Goal: Task Accomplishment & Management: Complete application form

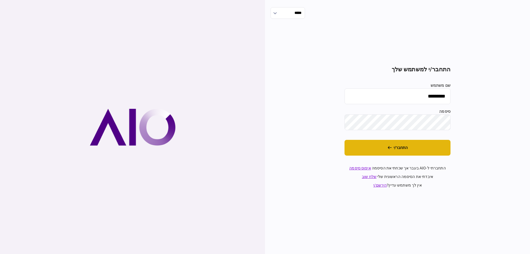
click at [428, 151] on button "התחבר/י" at bounding box center [398, 148] width 106 height 16
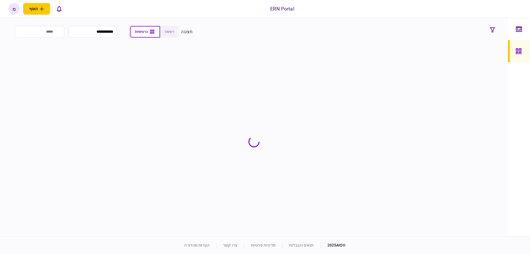
drag, startPoint x: 23, startPoint y: 63, endPoint x: 40, endPoint y: 61, distance: 17.5
click at [23, 63] on section at bounding box center [253, 141] width 487 height 186
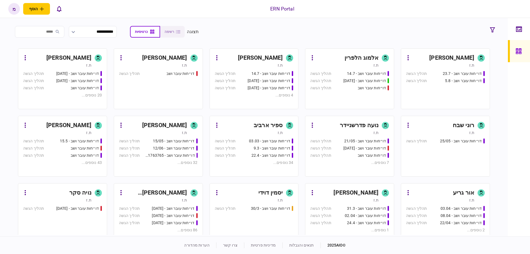
click at [176, 168] on div "דו״חות עובר ושב - 15/05 תהליך הגשה דו״חות עובר ושב - 12/06 תהליך הגשה דו״חות עו…" at bounding box center [158, 154] width 79 height 33
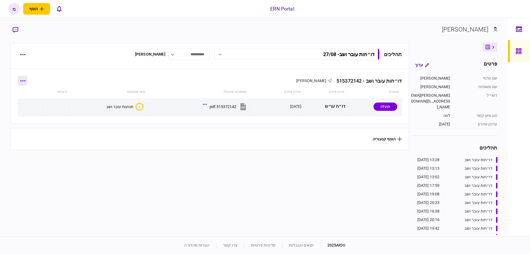
click at [26, 77] on button "button" at bounding box center [23, 81] width 10 height 10
click at [68, 162] on div at bounding box center [265, 127] width 530 height 254
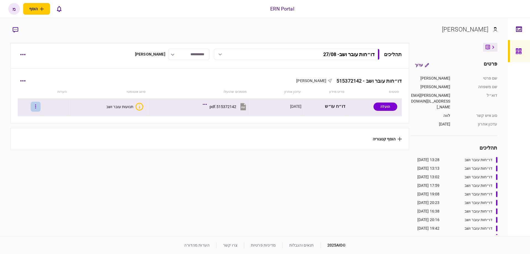
click at [36, 108] on button "button" at bounding box center [36, 107] width 10 height 10
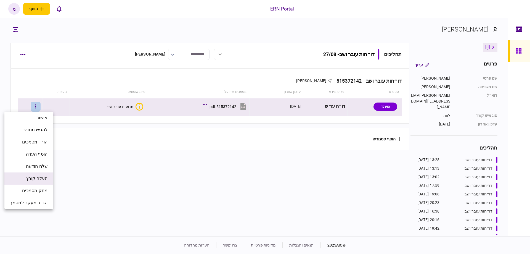
click at [37, 181] on span "העלה קובץ" at bounding box center [36, 178] width 21 height 7
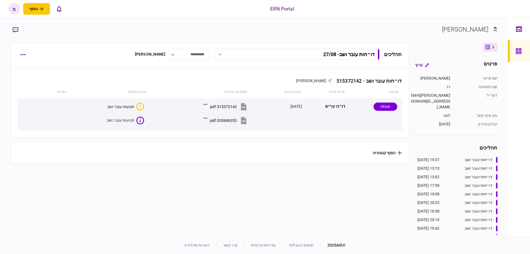
click at [127, 175] on section "תהליכים דו״חות עובר ושב - 27/08 דו״חות עובר ושב - 27/08 19:37 [DATE] דו״חות עוב…" at bounding box center [209, 139] width 399 height 192
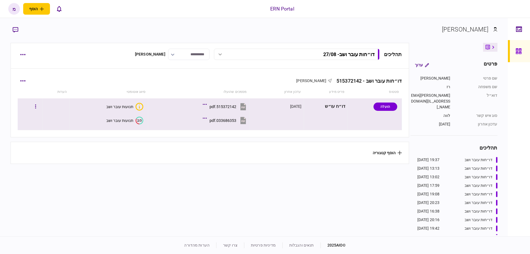
click at [136, 123] on icon "2/3" at bounding box center [140, 121] width 8 height 8
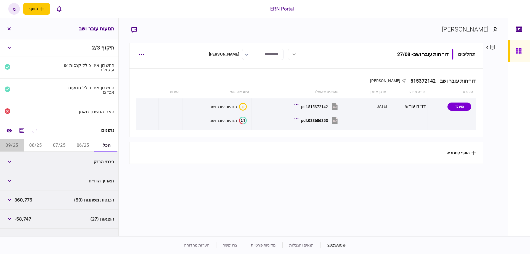
click at [18, 144] on button "09/25" at bounding box center [12, 145] width 24 height 13
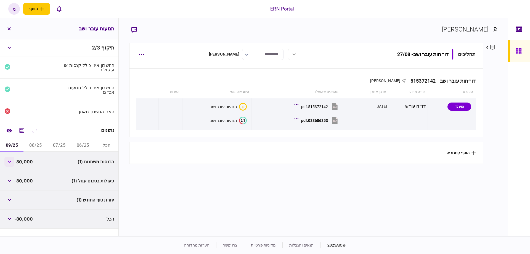
click at [9, 161] on icon "button" at bounding box center [10, 161] width 4 height 2
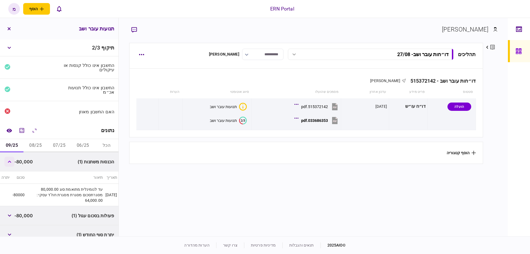
click at [10, 162] on button "button" at bounding box center [9, 162] width 10 height 10
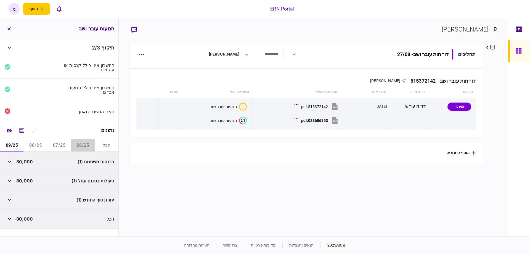
click at [79, 149] on button "06/25" at bounding box center [83, 145] width 24 height 13
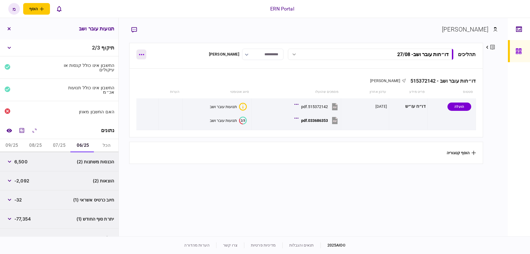
click at [141, 54] on icon "button" at bounding box center [141, 54] width 5 height 1
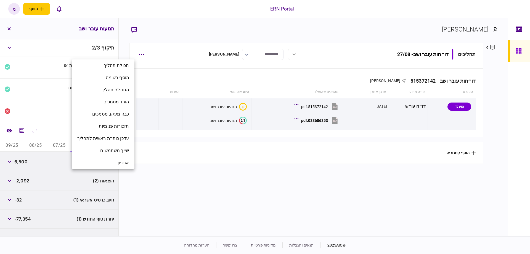
click at [188, 187] on div at bounding box center [265, 127] width 530 height 254
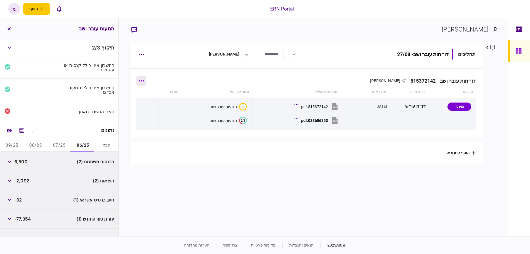
click at [143, 80] on icon "button" at bounding box center [141, 80] width 5 height 1
click at [287, 186] on div at bounding box center [265, 127] width 530 height 254
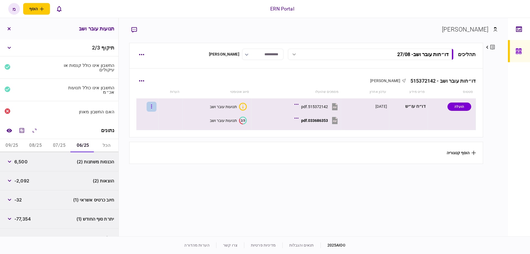
click at [156, 105] on button "button" at bounding box center [152, 107] width 10 height 10
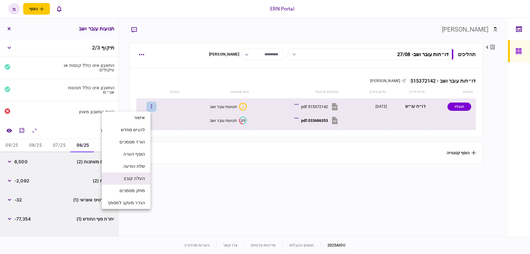
click at [128, 183] on li "העלה קובץ" at bounding box center [126, 178] width 49 height 12
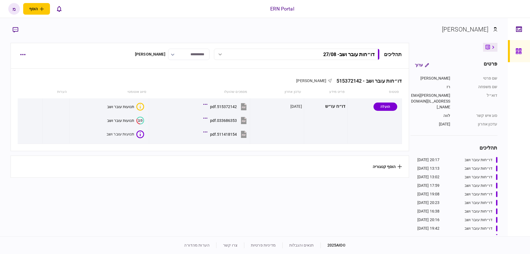
drag, startPoint x: 203, startPoint y: 197, endPoint x: 201, endPoint y: 193, distance: 4.6
click at [202, 195] on section "תהליכים דו״חות עובר ושב - 27/08 דו״חות עובר ושב - 27/08 20:17 27/08/2025 דו״חות…" at bounding box center [209, 139] width 399 height 192
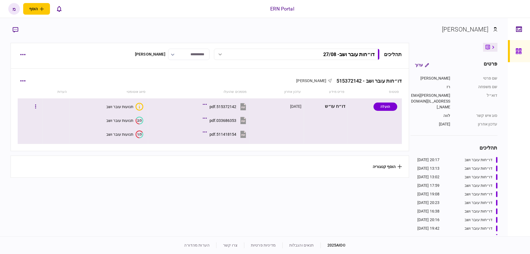
click at [140, 134] on text "1/3" at bounding box center [139, 134] width 4 height 4
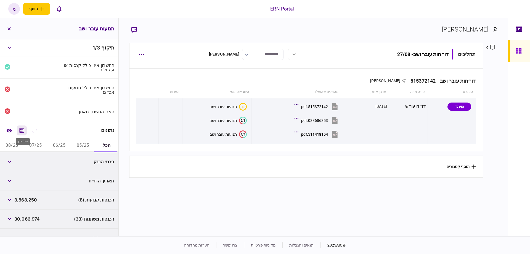
click at [20, 131] on icon "מחשבון" at bounding box center [22, 130] width 7 height 7
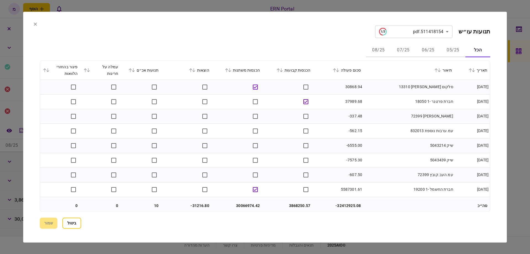
click at [135, 68] on icon at bounding box center [133, 70] width 3 height 4
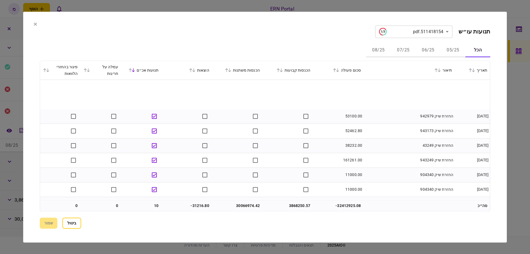
scroll to position [31, 0]
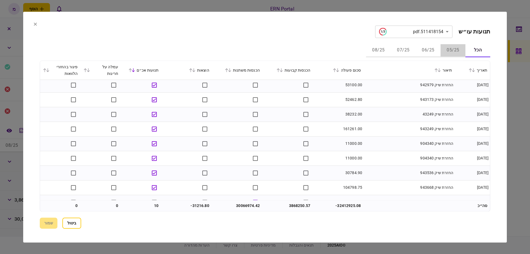
click at [451, 51] on button "05/25" at bounding box center [453, 50] width 25 height 13
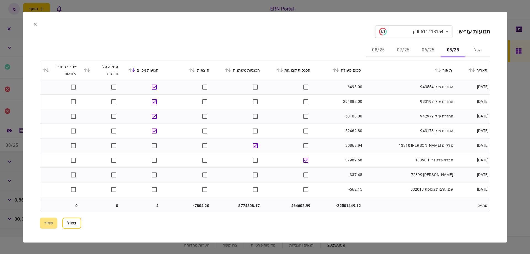
click at [469, 48] on button "הכל" at bounding box center [478, 50] width 25 height 13
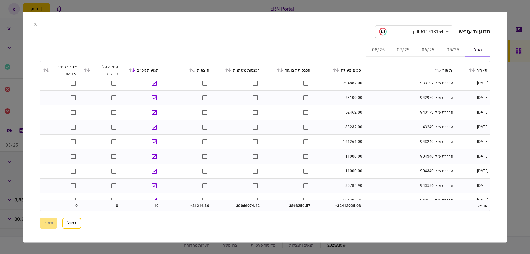
scroll to position [0, 0]
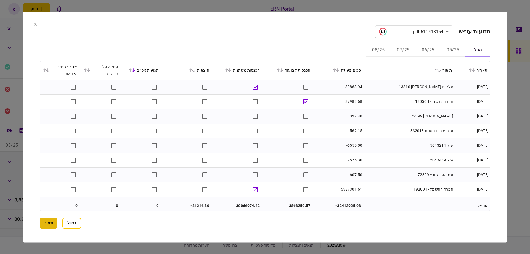
click at [47, 220] on button "שמור" at bounding box center [49, 222] width 18 height 11
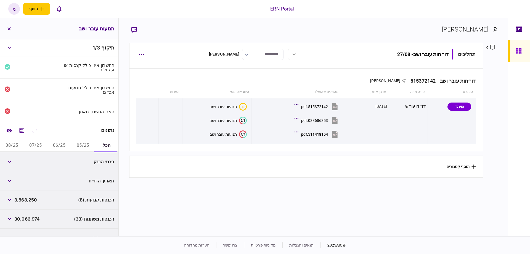
click at [83, 146] on button "05/25" at bounding box center [83, 145] width 24 height 13
click at [23, 131] on icon "מחשבון" at bounding box center [22, 130] width 5 height 5
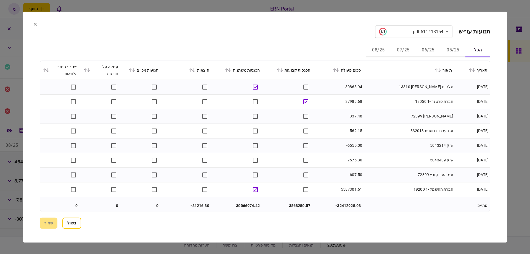
click at [283, 69] on icon at bounding box center [281, 70] width 3 height 4
click at [55, 222] on button "שמור" at bounding box center [49, 222] width 18 height 11
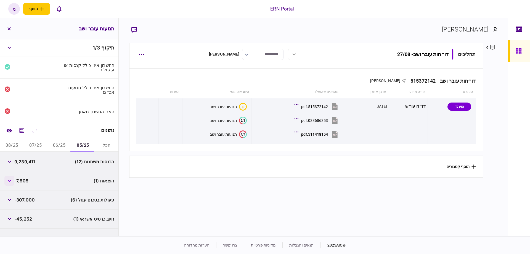
click at [10, 180] on icon "button" at bounding box center [10, 181] width 4 height 2
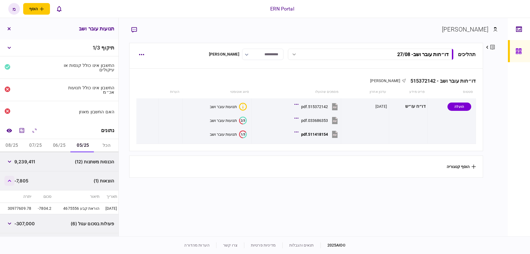
click at [9, 180] on icon "button" at bounding box center [10, 181] width 4 height 2
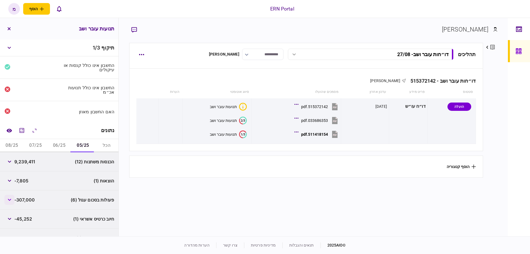
click at [10, 199] on icon "button" at bounding box center [10, 200] width 4 height 2
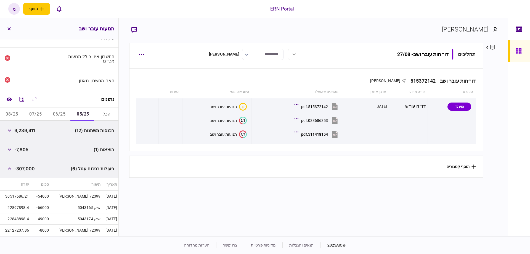
scroll to position [63, 0]
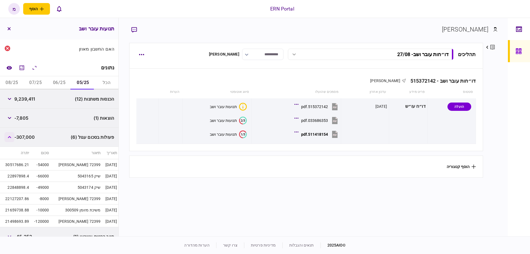
click at [11, 136] on icon "button" at bounding box center [10, 137] width 4 height 2
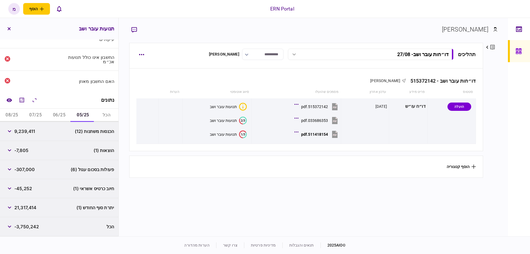
scroll to position [29, 0]
click at [12, 186] on button "button" at bounding box center [9, 189] width 10 height 10
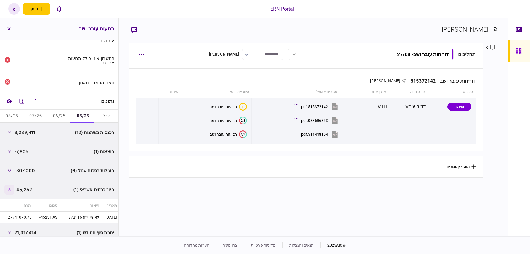
click at [12, 186] on button "button" at bounding box center [9, 189] width 10 height 10
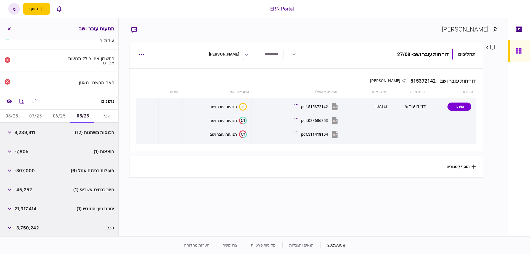
click at [55, 113] on button "06/25" at bounding box center [60, 116] width 24 height 13
click at [10, 150] on icon "button" at bounding box center [10, 151] width 4 height 2
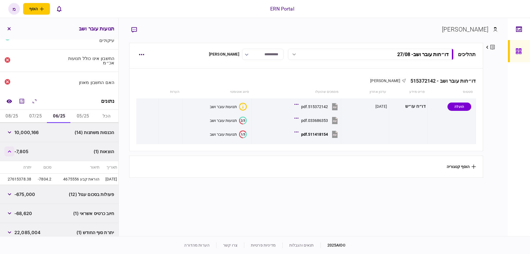
click at [10, 150] on icon "button" at bounding box center [9, 151] width 3 height 2
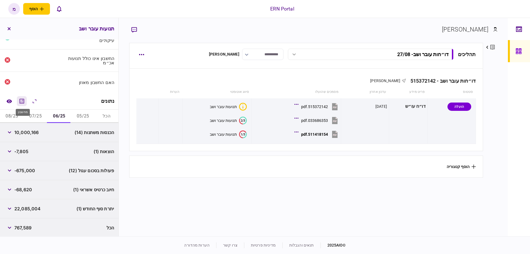
click at [21, 99] on icon "מחשבון" at bounding box center [22, 101] width 5 height 5
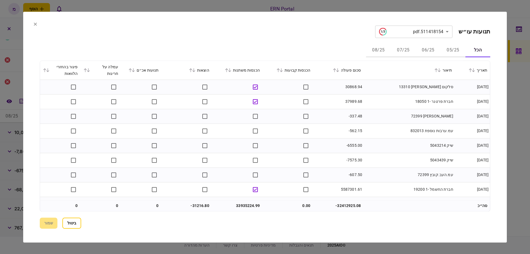
click at [196, 72] on icon at bounding box center [193, 70] width 3 height 4
click at [44, 221] on button "שמור" at bounding box center [49, 222] width 18 height 11
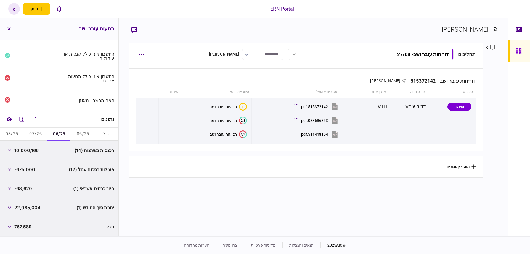
scroll to position [10, 0]
click at [14, 189] on button "button" at bounding box center [9, 189] width 10 height 10
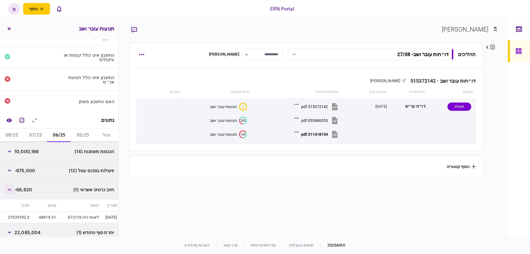
click at [13, 189] on button "button" at bounding box center [9, 189] width 10 height 10
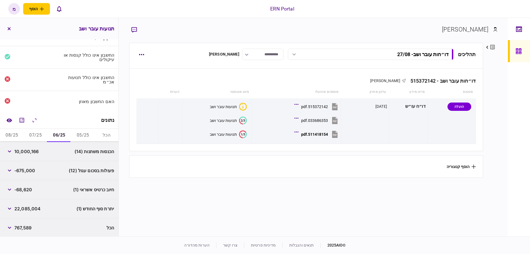
click at [33, 136] on button "07/25" at bounding box center [36, 135] width 24 height 13
click at [8, 167] on button "button" at bounding box center [9, 170] width 10 height 10
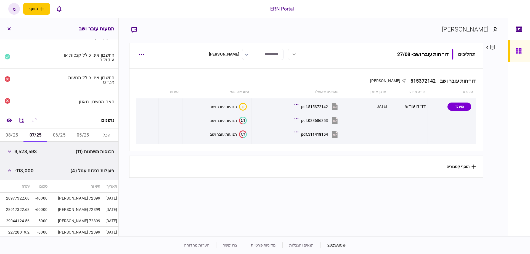
scroll to position [41, 0]
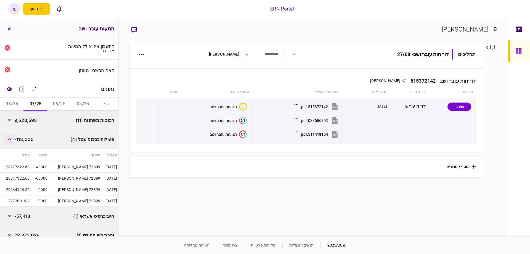
click at [8, 137] on button "button" at bounding box center [9, 139] width 10 height 10
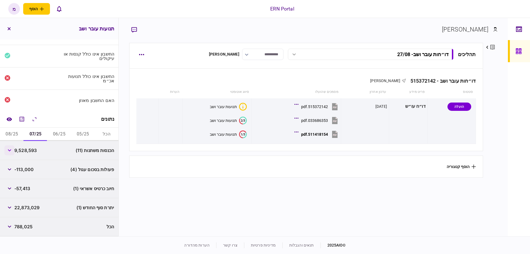
scroll to position [10, 0]
click at [13, 135] on button "08/25" at bounding box center [12, 135] width 24 height 13
click at [13, 168] on button "button" at bounding box center [9, 170] width 10 height 10
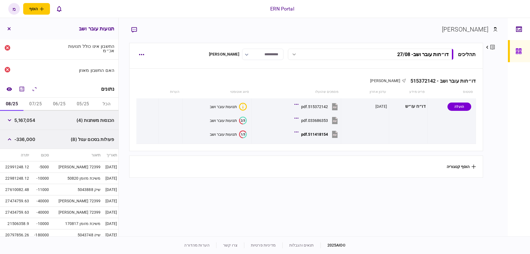
scroll to position [73, 0]
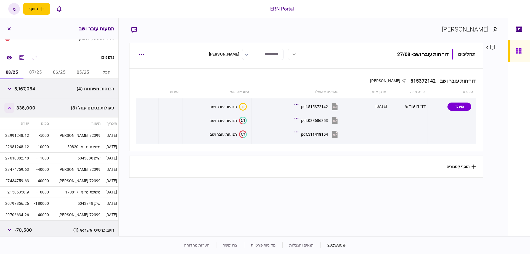
click at [7, 110] on button "button" at bounding box center [9, 108] width 10 height 10
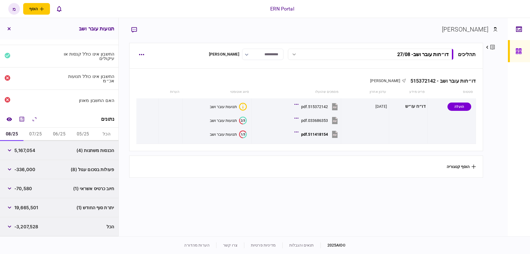
scroll to position [10, 0]
click at [14, 171] on button "button" at bounding box center [9, 170] width 10 height 10
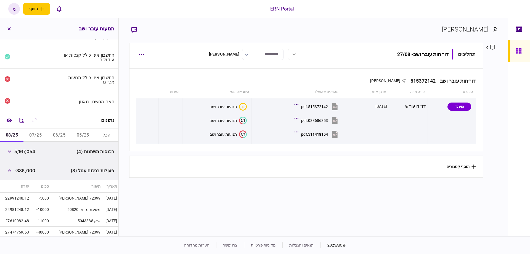
scroll to position [73, 0]
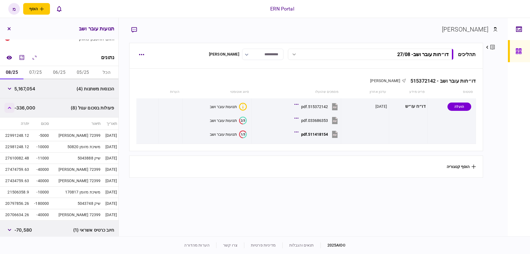
click at [13, 107] on button "button" at bounding box center [9, 108] width 10 height 10
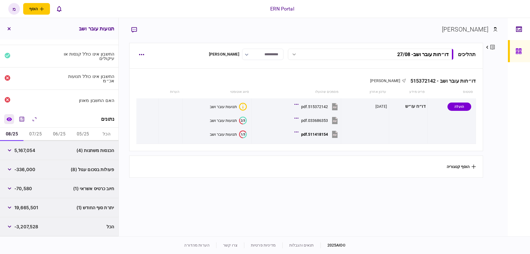
scroll to position [10, 0]
